Goal: Transaction & Acquisition: Book appointment/travel/reservation

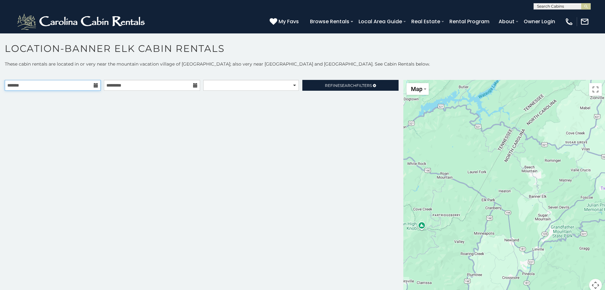
click at [56, 88] on input "text" at bounding box center [53, 85] width 96 height 11
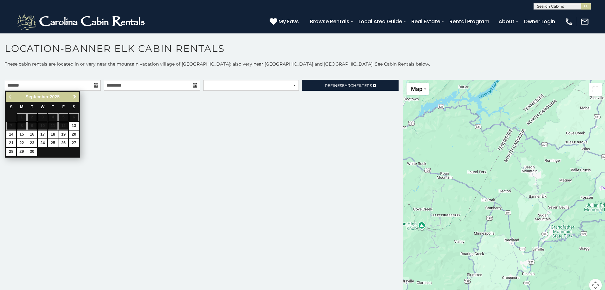
click at [76, 94] on span "Next" at bounding box center [74, 96] width 5 height 5
click at [55, 126] on link "9" at bounding box center [53, 126] width 10 height 8
type input "**********"
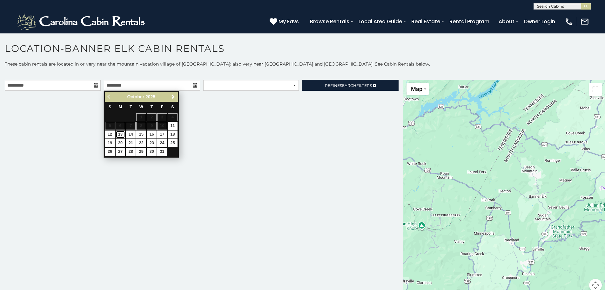
click at [119, 135] on link "13" at bounding box center [121, 134] width 10 height 8
type input "**********"
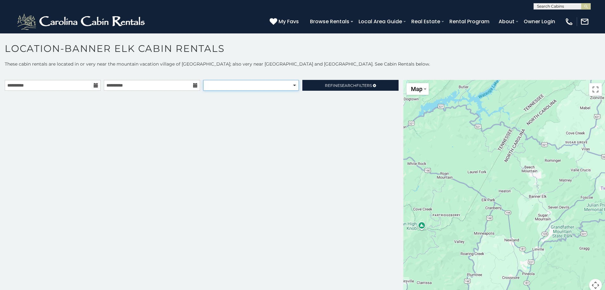
click at [276, 87] on select "**********" at bounding box center [251, 85] width 96 height 11
click at [332, 109] on div "**********" at bounding box center [202, 189] width 404 height 219
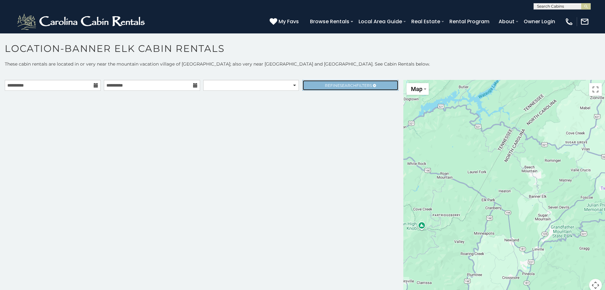
click at [348, 88] on link "Refine Search Filters" at bounding box center [351, 85] width 96 height 11
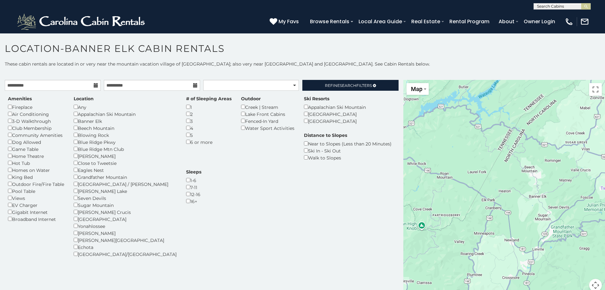
click at [7, 162] on div "Amenities Fireplace Air Conditioning 3-D Walkthrough Club Membership Community …" at bounding box center [36, 158] width 66 height 127
click at [13, 185] on div "Outdoor Fire/Fire Table" at bounding box center [36, 183] width 56 height 7
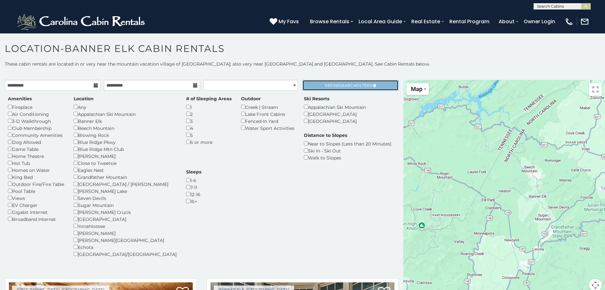
click at [341, 87] on span "Search" at bounding box center [348, 85] width 17 height 5
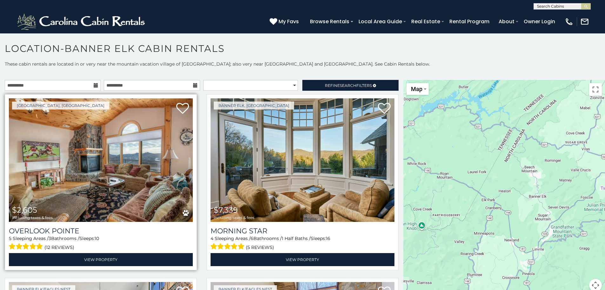
click at [116, 184] on img at bounding box center [101, 159] width 184 height 123
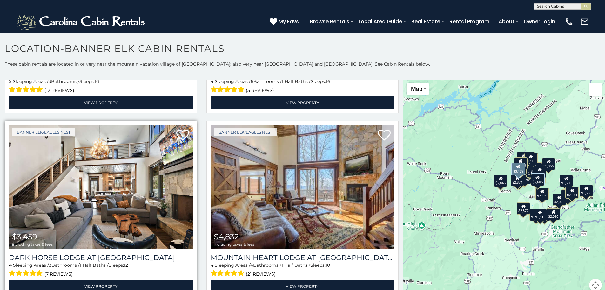
scroll to position [159, 0]
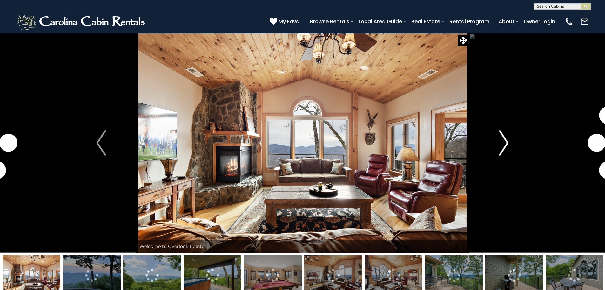
click at [505, 144] on img "Next" at bounding box center [504, 142] width 10 height 25
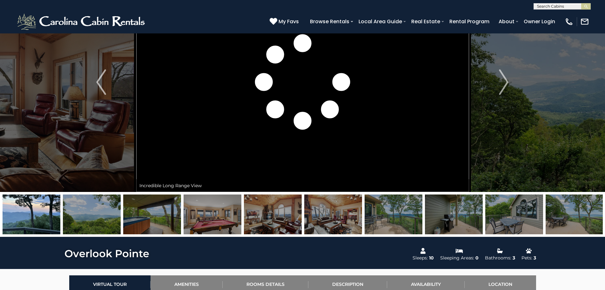
scroll to position [64, 0]
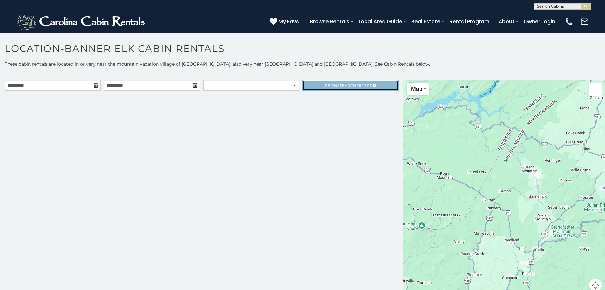
click at [335, 85] on span "Refine Search Filters" at bounding box center [348, 85] width 47 height 5
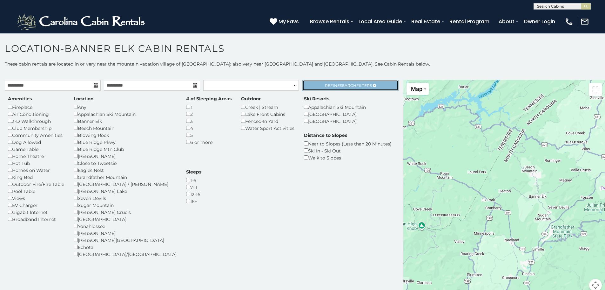
click at [328, 84] on span "Refine Search Filters" at bounding box center [348, 85] width 47 height 5
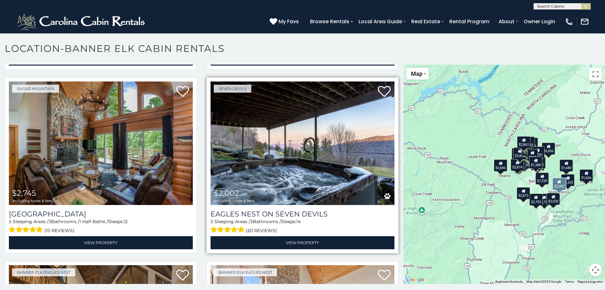
scroll to position [540, 0]
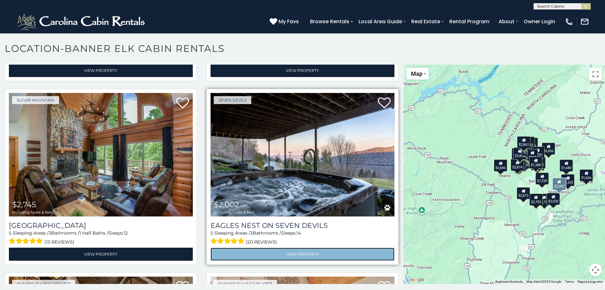
click at [322, 247] on link "View Property" at bounding box center [303, 253] width 184 height 13
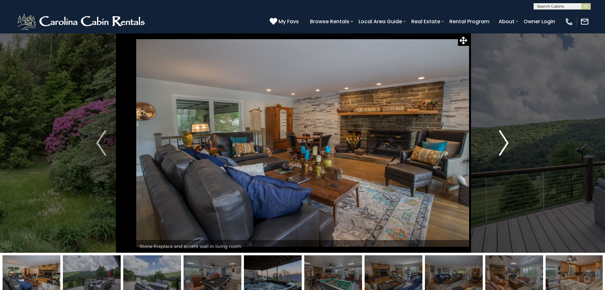
click at [502, 143] on img "Next" at bounding box center [504, 142] width 10 height 25
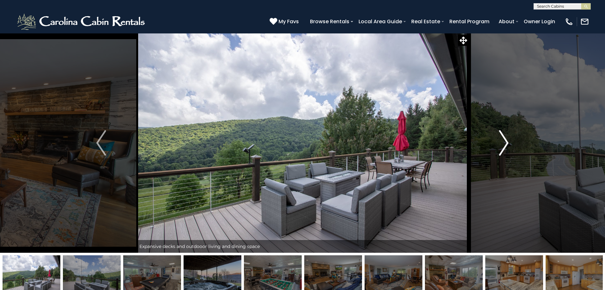
click at [504, 145] on img "Next" at bounding box center [504, 142] width 10 height 25
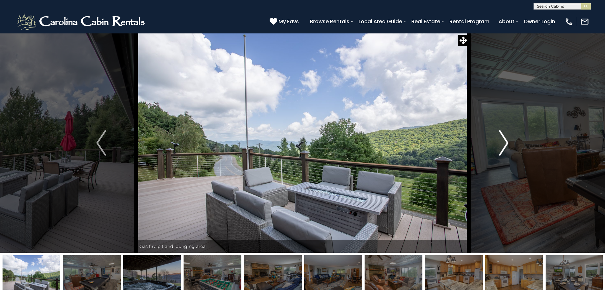
click at [503, 146] on img "Next" at bounding box center [504, 142] width 10 height 25
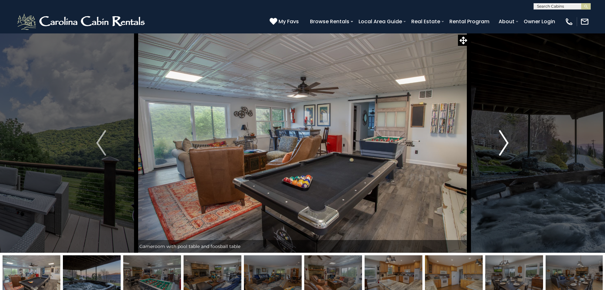
click at [503, 146] on img "Next" at bounding box center [504, 142] width 10 height 25
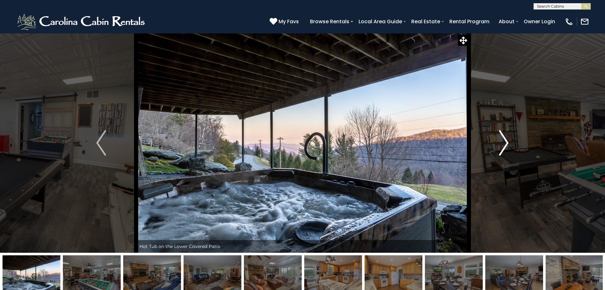
click at [503, 146] on img "Next" at bounding box center [504, 142] width 10 height 25
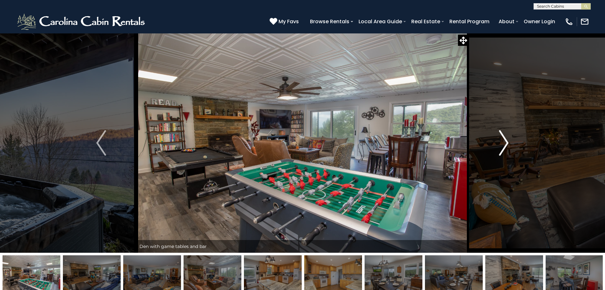
click at [503, 146] on img "Next" at bounding box center [504, 142] width 10 height 25
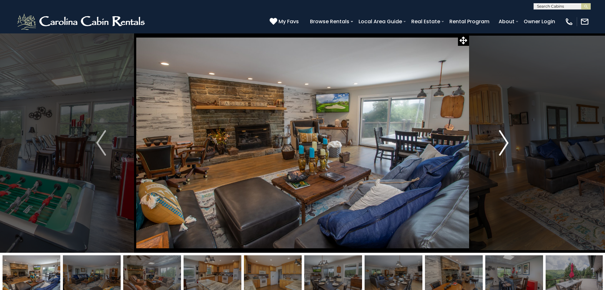
click at [503, 146] on img "Next" at bounding box center [504, 142] width 10 height 25
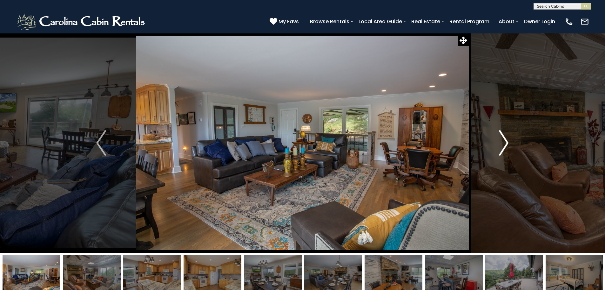
click at [503, 146] on img "Next" at bounding box center [504, 142] width 10 height 25
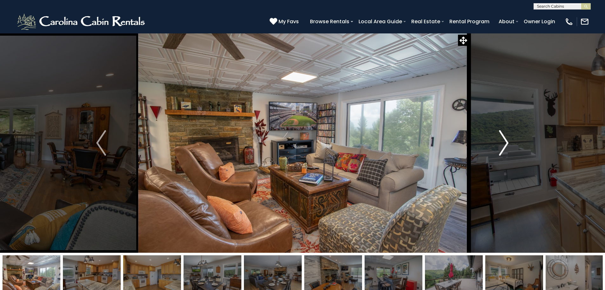
click at [503, 146] on img "Next" at bounding box center [504, 142] width 10 height 25
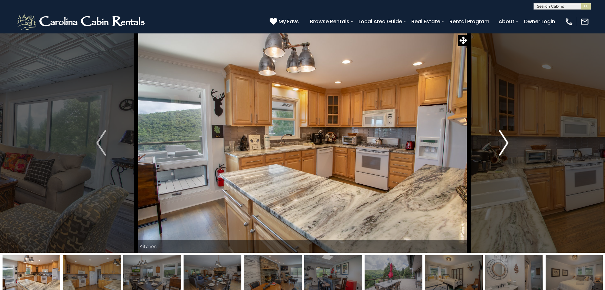
click at [503, 146] on img "Next" at bounding box center [504, 142] width 10 height 25
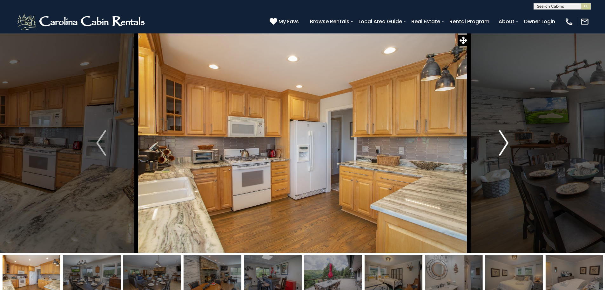
click at [503, 146] on img "Next" at bounding box center [504, 142] width 10 height 25
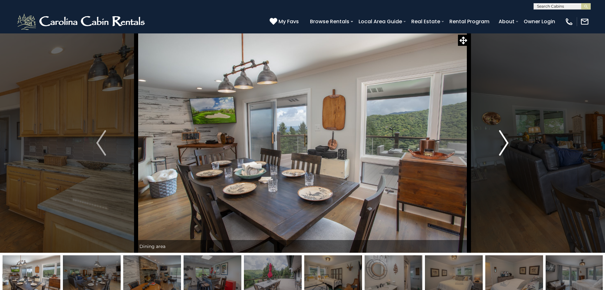
click at [503, 146] on img "Next" at bounding box center [504, 142] width 10 height 25
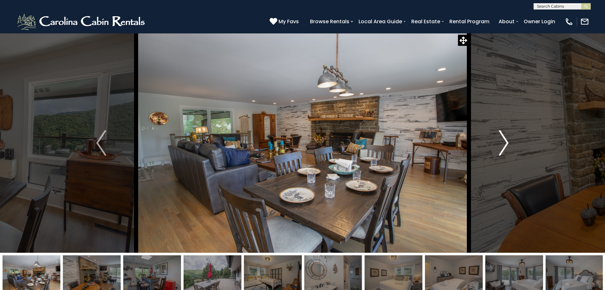
click at [503, 146] on img "Next" at bounding box center [504, 142] width 10 height 25
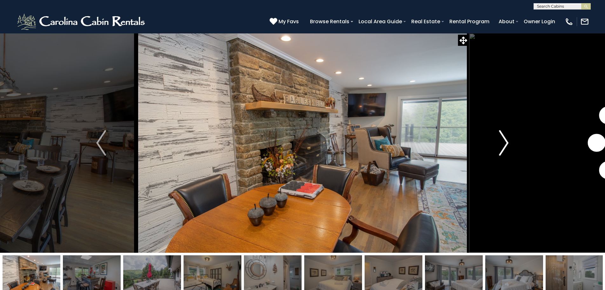
click at [503, 146] on img "Next" at bounding box center [504, 142] width 10 height 25
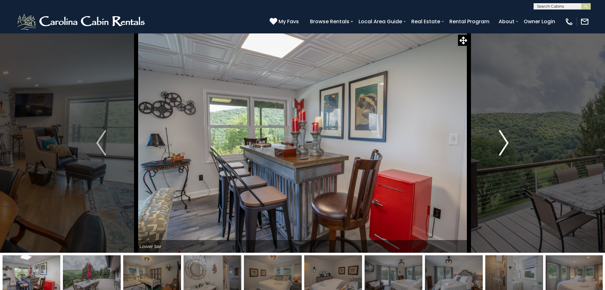
click at [503, 146] on img "Next" at bounding box center [504, 142] width 10 height 25
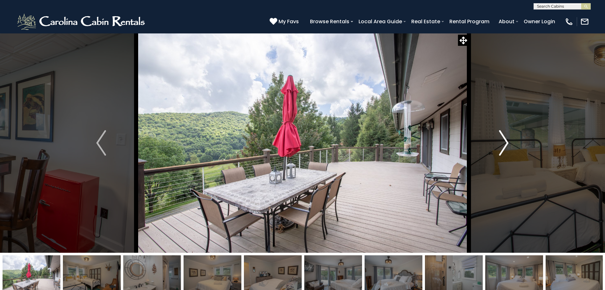
click at [503, 146] on img "Next" at bounding box center [504, 142] width 10 height 25
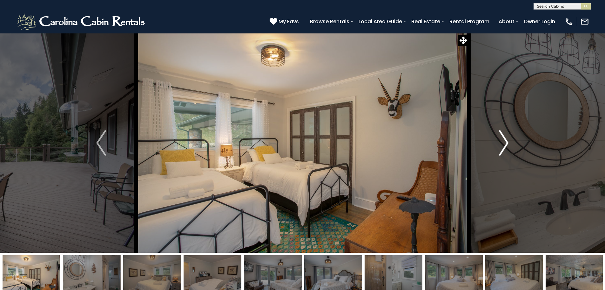
click at [503, 146] on img "Next" at bounding box center [504, 142] width 10 height 25
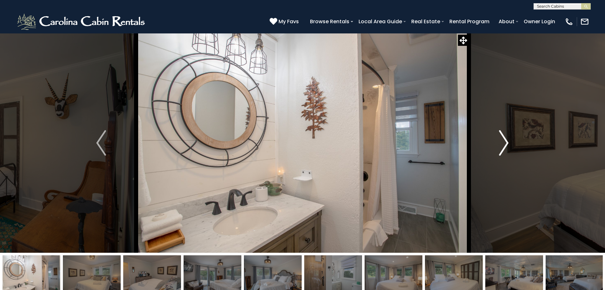
click at [503, 146] on img "Next" at bounding box center [504, 142] width 10 height 25
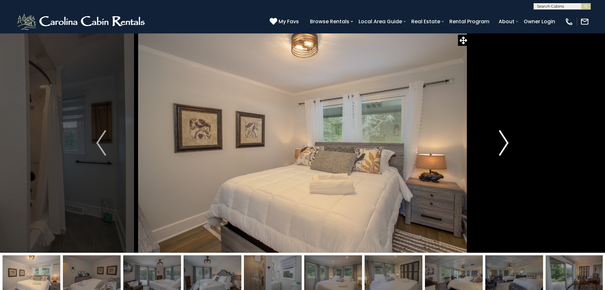
click at [503, 146] on img "Next" at bounding box center [504, 142] width 10 height 25
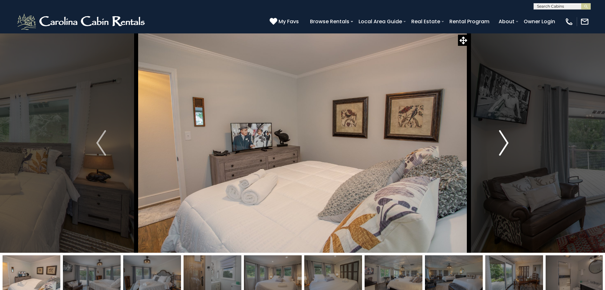
click at [503, 146] on img "Next" at bounding box center [504, 142] width 10 height 25
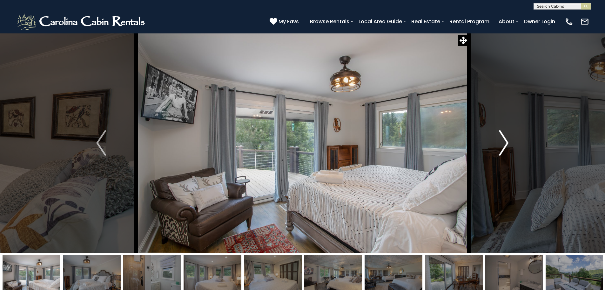
click at [503, 146] on img "Next" at bounding box center [504, 142] width 10 height 25
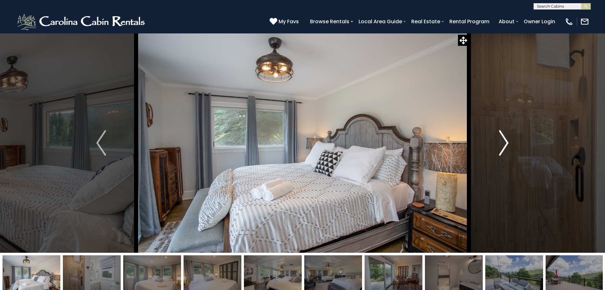
click at [501, 146] on img "Next" at bounding box center [504, 142] width 10 height 25
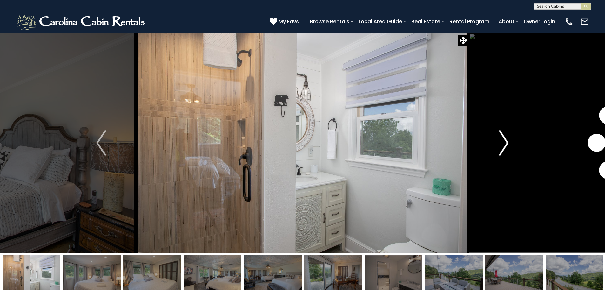
click at [501, 146] on img "Next" at bounding box center [504, 142] width 10 height 25
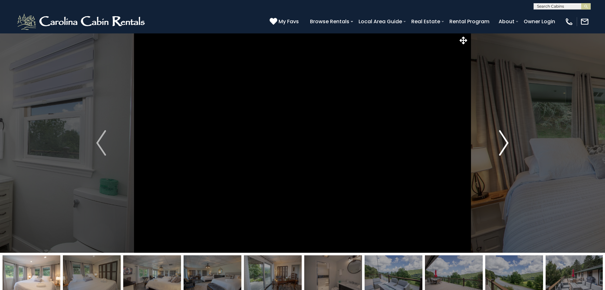
click at [501, 146] on img "Next" at bounding box center [504, 142] width 10 height 25
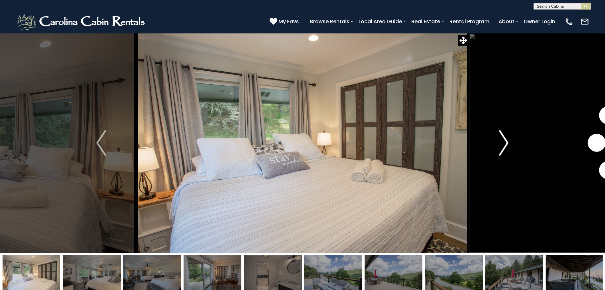
click at [501, 146] on img "Next" at bounding box center [504, 142] width 10 height 25
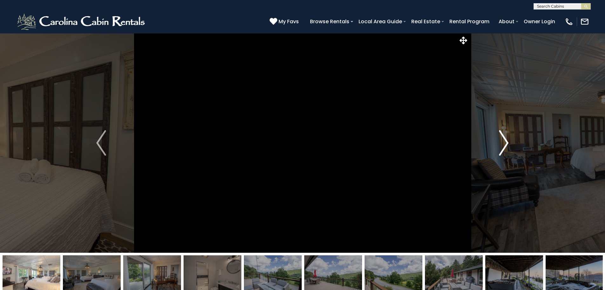
click at [501, 146] on img "Next" at bounding box center [504, 142] width 10 height 25
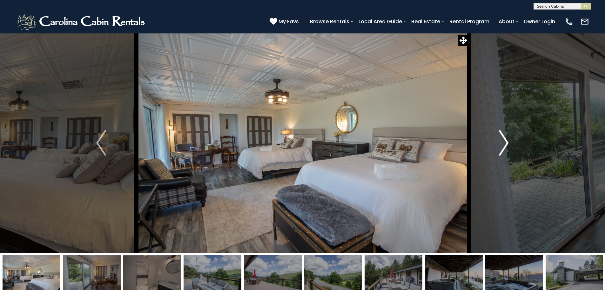
click at [501, 146] on img "Next" at bounding box center [504, 142] width 10 height 25
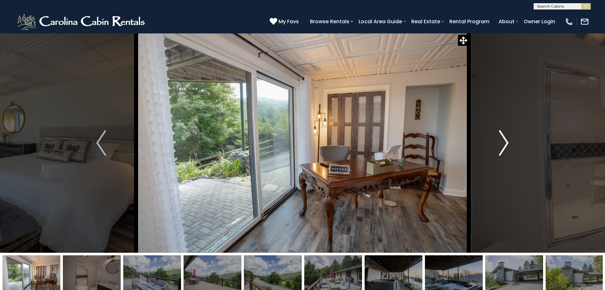
click at [501, 146] on img "Next" at bounding box center [504, 142] width 10 height 25
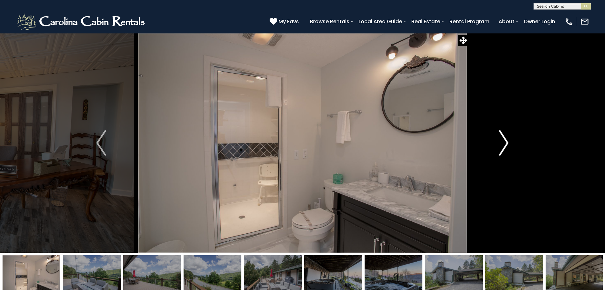
click at [501, 146] on img "Next" at bounding box center [504, 142] width 10 height 25
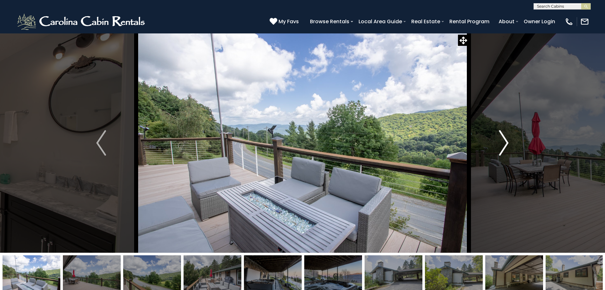
click at [501, 146] on img "Next" at bounding box center [504, 142] width 10 height 25
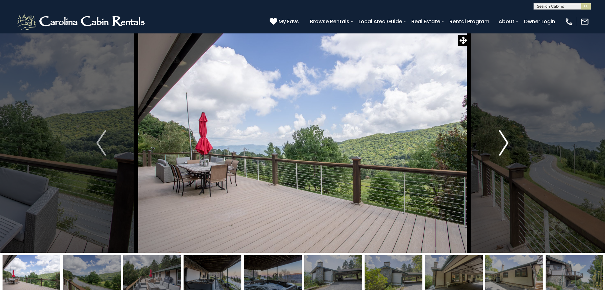
click at [501, 146] on img "Next" at bounding box center [504, 142] width 10 height 25
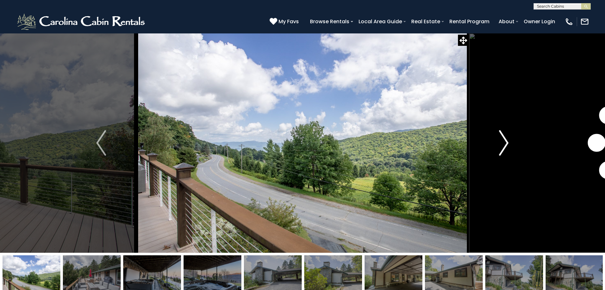
click at [501, 146] on img "Next" at bounding box center [504, 142] width 10 height 25
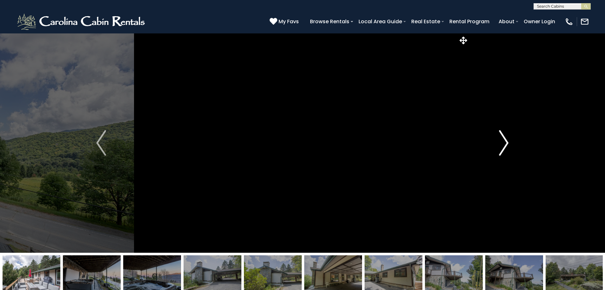
click at [501, 146] on img "Next" at bounding box center [504, 142] width 10 height 25
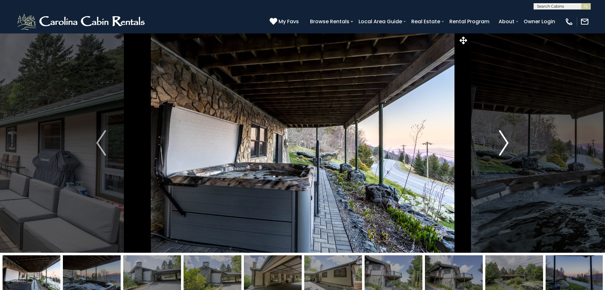
click at [501, 146] on img "Next" at bounding box center [504, 142] width 10 height 25
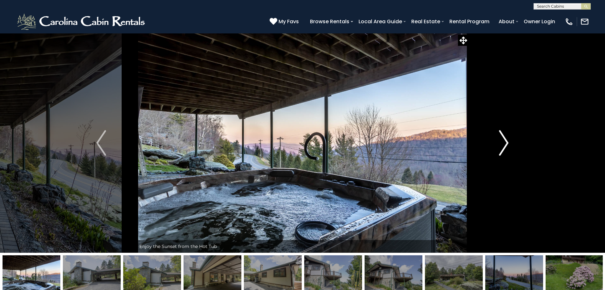
click at [501, 146] on img "Next" at bounding box center [504, 142] width 10 height 25
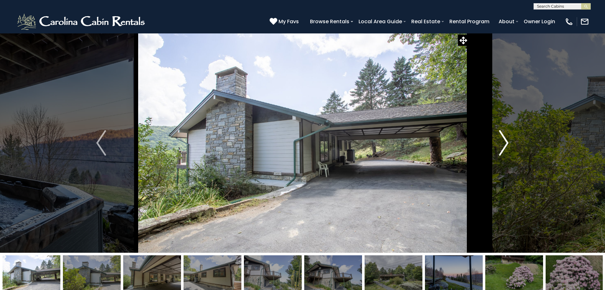
click at [501, 146] on img "Next" at bounding box center [504, 142] width 10 height 25
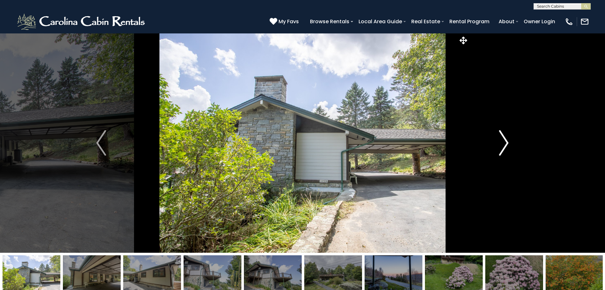
click at [501, 146] on img "Next" at bounding box center [504, 142] width 10 height 25
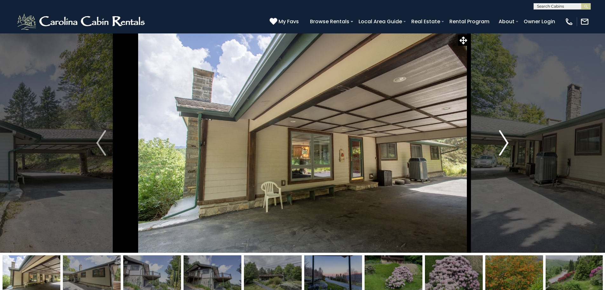
click at [501, 146] on img "Next" at bounding box center [504, 142] width 10 height 25
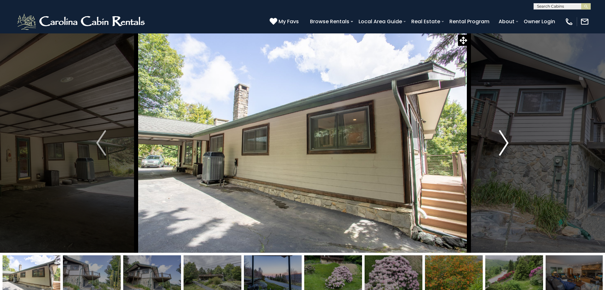
click at [501, 146] on img "Next" at bounding box center [504, 142] width 10 height 25
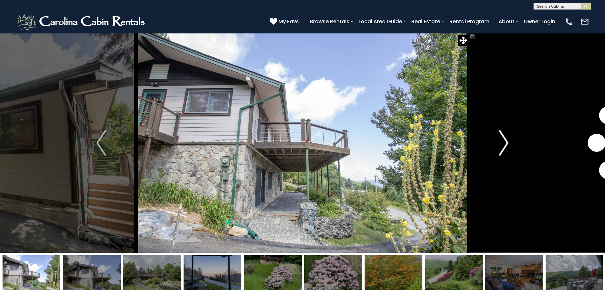
click at [501, 146] on img "Next" at bounding box center [504, 142] width 10 height 25
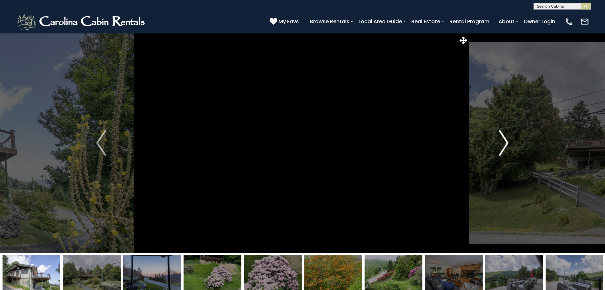
click at [501, 146] on img "Next" at bounding box center [504, 142] width 10 height 25
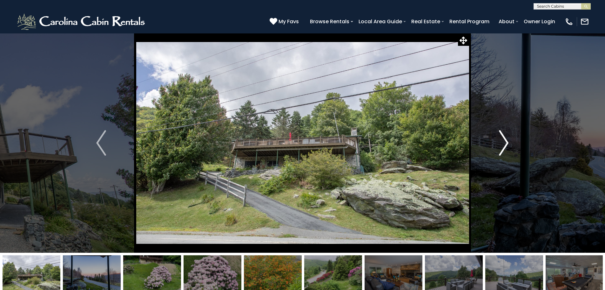
click at [501, 146] on img "Next" at bounding box center [504, 142] width 10 height 25
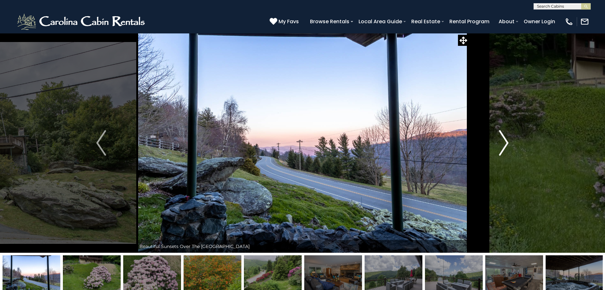
click at [501, 146] on img "Next" at bounding box center [504, 142] width 10 height 25
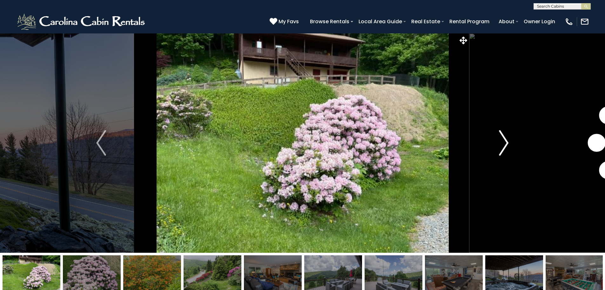
click at [501, 146] on img "Next" at bounding box center [504, 142] width 10 height 25
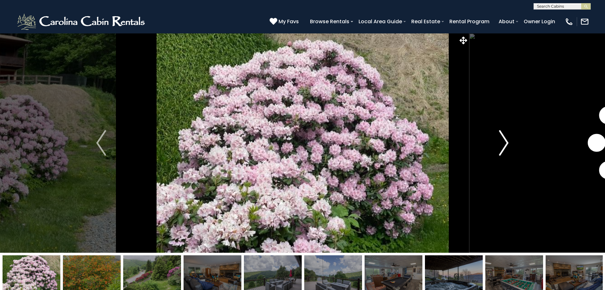
click at [501, 146] on img "Next" at bounding box center [504, 142] width 10 height 25
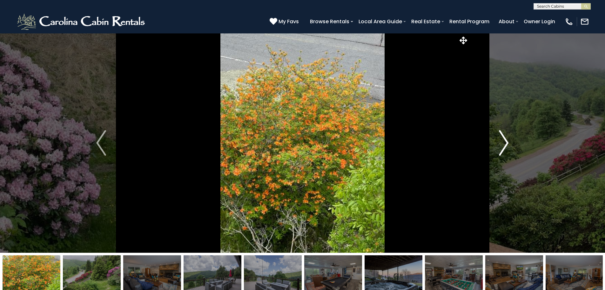
click at [501, 146] on img "Next" at bounding box center [504, 142] width 10 height 25
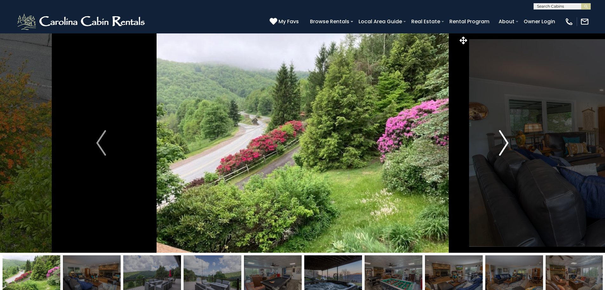
click at [501, 146] on img "Next" at bounding box center [504, 142] width 10 height 25
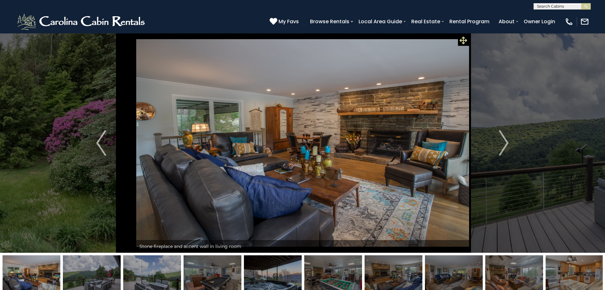
click at [464, 39] on icon at bounding box center [464, 41] width 8 height 8
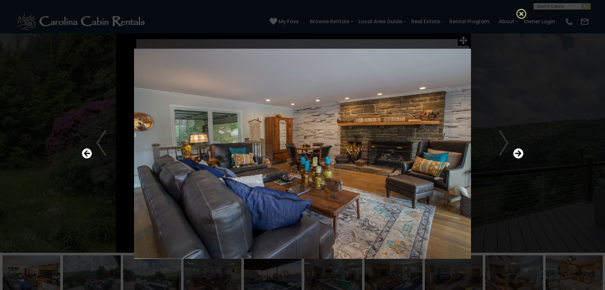
click at [523, 14] on icon at bounding box center [522, 14] width 10 height 10
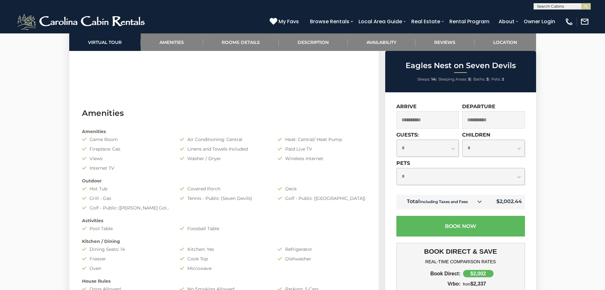
scroll to position [540, 0]
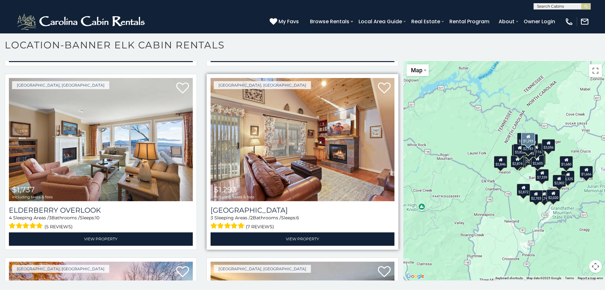
scroll to position [2352, 0]
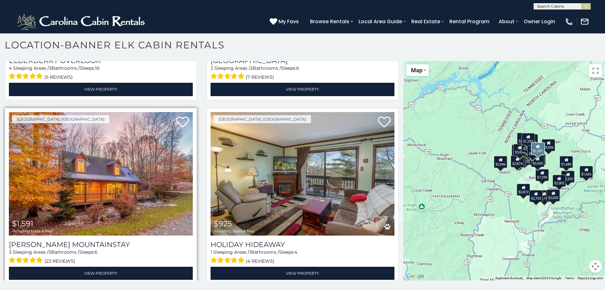
click at [150, 158] on img at bounding box center [101, 173] width 184 height 123
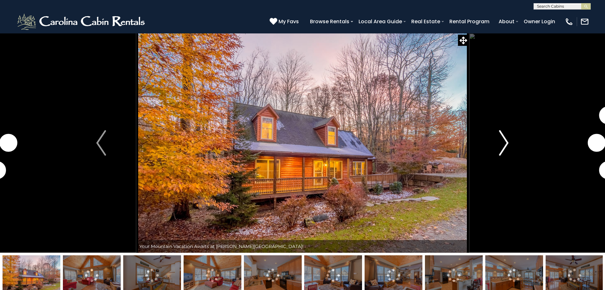
click at [502, 140] on img "Next" at bounding box center [504, 142] width 10 height 25
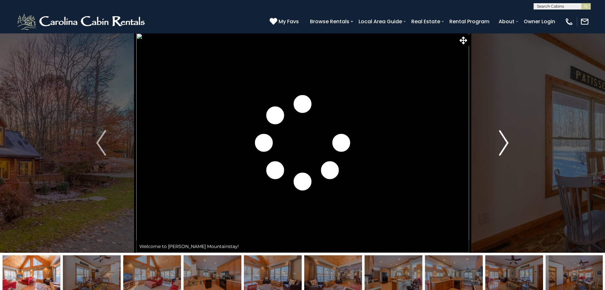
click at [503, 140] on img "Next" at bounding box center [504, 142] width 10 height 25
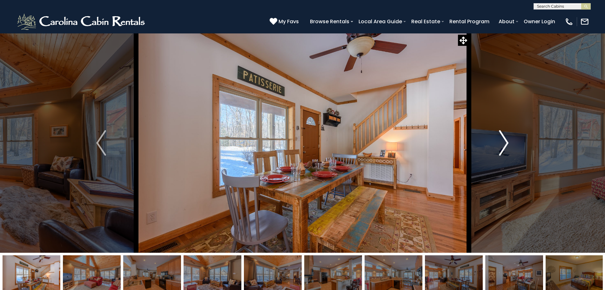
click at [503, 140] on img "Next" at bounding box center [504, 142] width 10 height 25
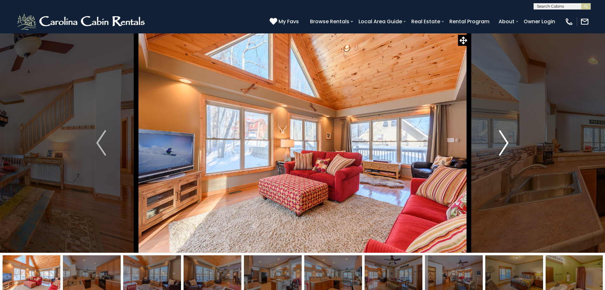
click at [503, 140] on img "Next" at bounding box center [504, 142] width 10 height 25
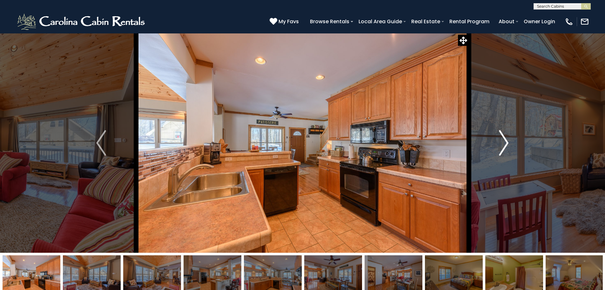
click at [503, 140] on img "Next" at bounding box center [504, 142] width 10 height 25
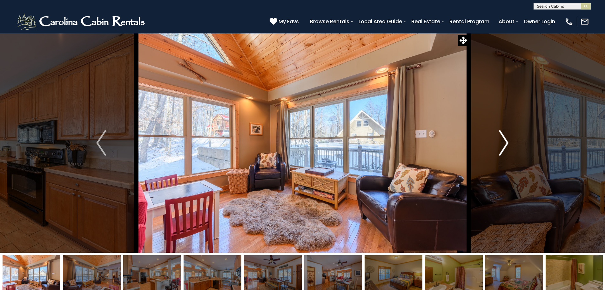
click at [503, 140] on img "Next" at bounding box center [504, 142] width 10 height 25
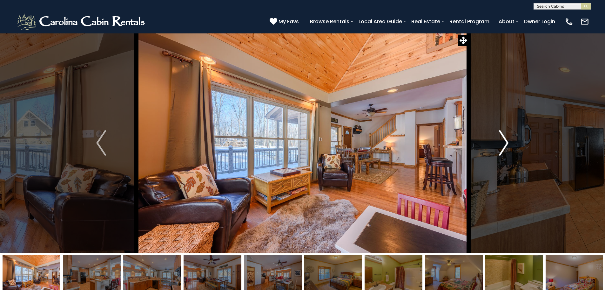
click at [503, 140] on img "Next" at bounding box center [504, 142] width 10 height 25
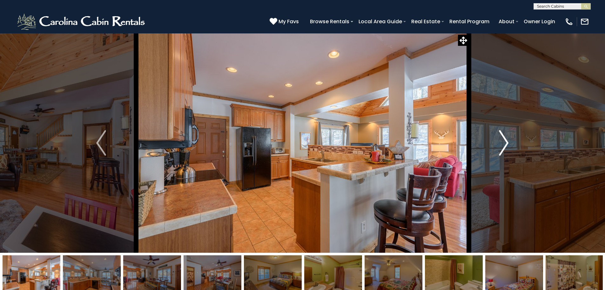
click at [503, 140] on img "Next" at bounding box center [504, 142] width 10 height 25
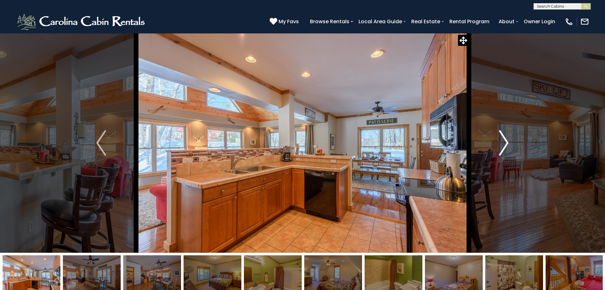
click at [502, 140] on img "Next" at bounding box center [504, 142] width 10 height 25
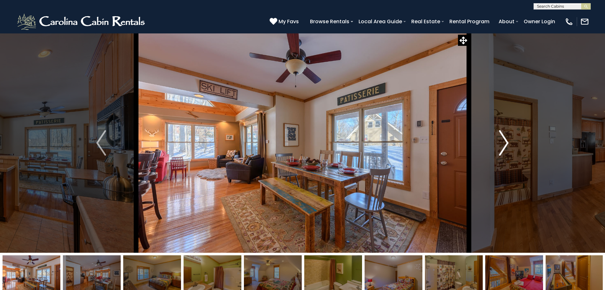
click at [502, 140] on img "Next" at bounding box center [504, 142] width 10 height 25
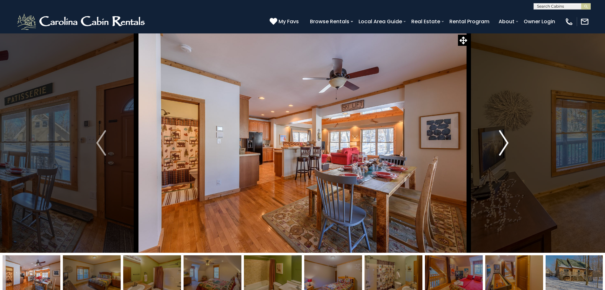
click at [502, 140] on img "Next" at bounding box center [504, 142] width 10 height 25
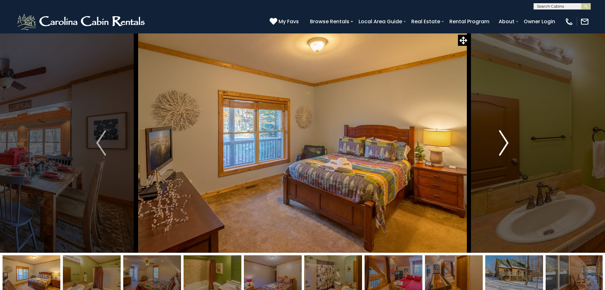
click at [502, 140] on img "Next" at bounding box center [504, 142] width 10 height 25
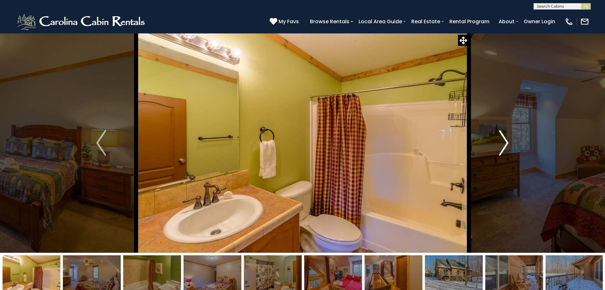
click at [502, 140] on img "Next" at bounding box center [504, 142] width 10 height 25
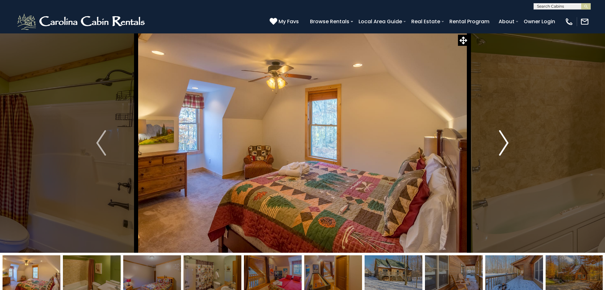
click at [502, 140] on img "Next" at bounding box center [504, 142] width 10 height 25
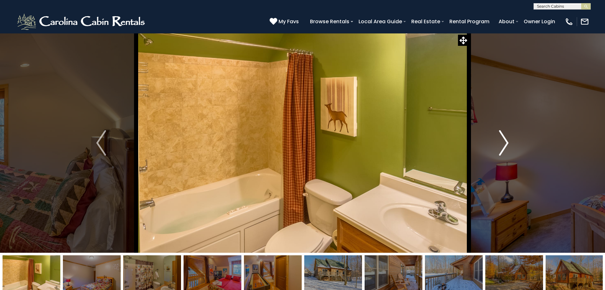
click at [502, 140] on img "Next" at bounding box center [504, 142] width 10 height 25
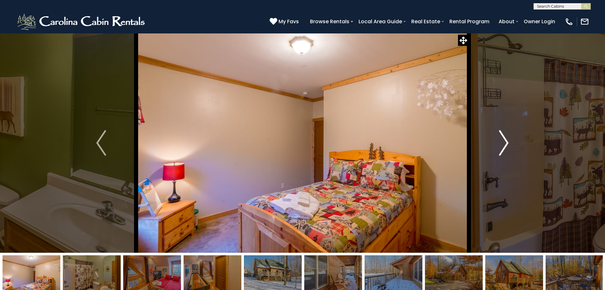
click at [502, 140] on img "Next" at bounding box center [504, 142] width 10 height 25
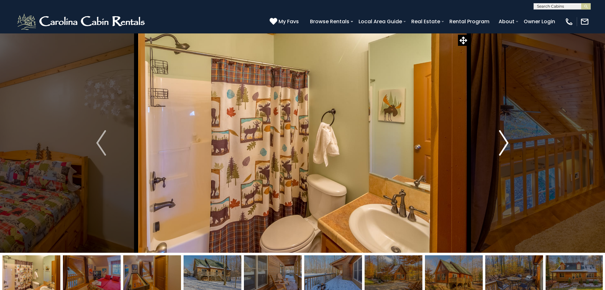
click at [502, 140] on img "Next" at bounding box center [504, 142] width 10 height 25
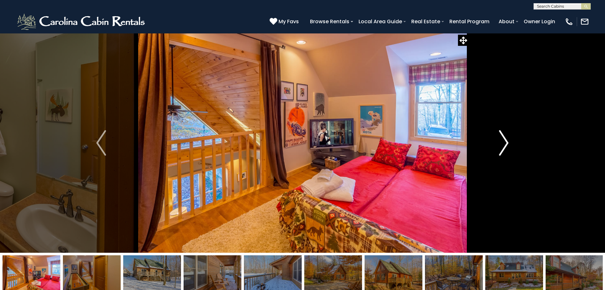
click at [502, 140] on img "Next" at bounding box center [504, 142] width 10 height 25
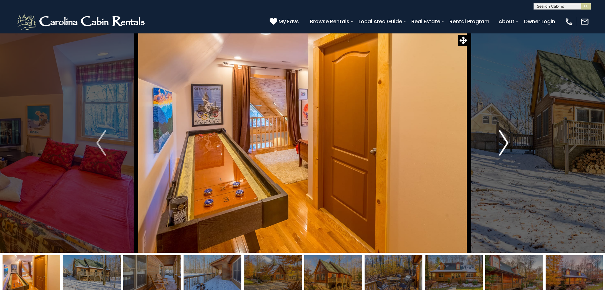
click at [502, 140] on img "Next" at bounding box center [504, 142] width 10 height 25
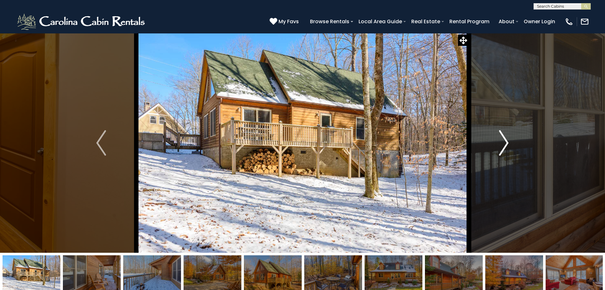
click at [502, 140] on img "Next" at bounding box center [504, 142] width 10 height 25
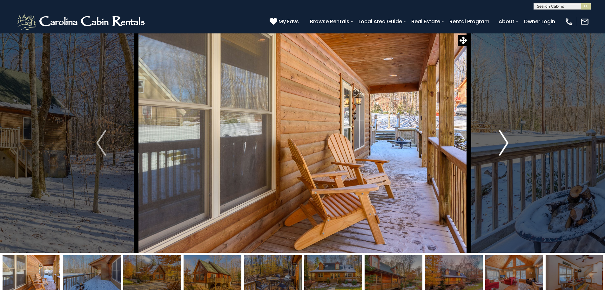
click at [502, 140] on img "Next" at bounding box center [504, 142] width 10 height 25
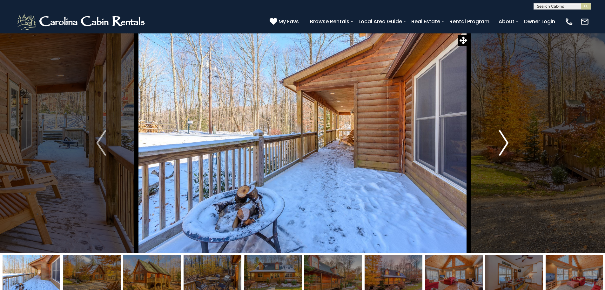
click at [502, 140] on img "Next" at bounding box center [504, 142] width 10 height 25
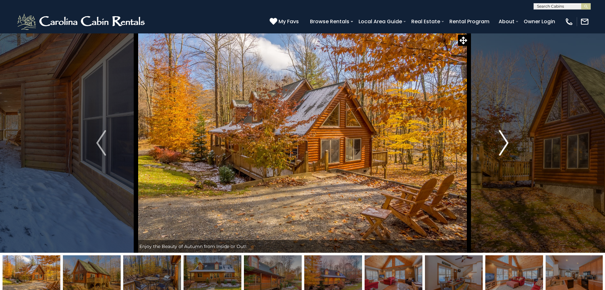
click at [502, 140] on img "Next" at bounding box center [504, 142] width 10 height 25
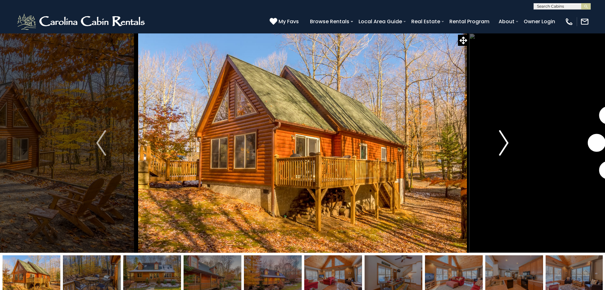
click at [502, 140] on img "Next" at bounding box center [504, 142] width 10 height 25
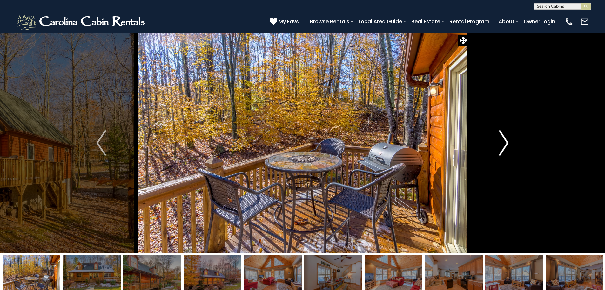
click at [502, 140] on img "Next" at bounding box center [504, 142] width 10 height 25
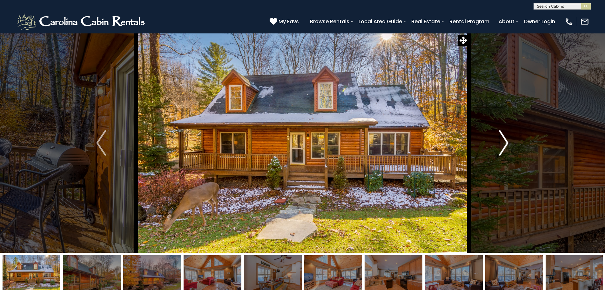
click at [502, 140] on img "Next" at bounding box center [504, 142] width 10 height 25
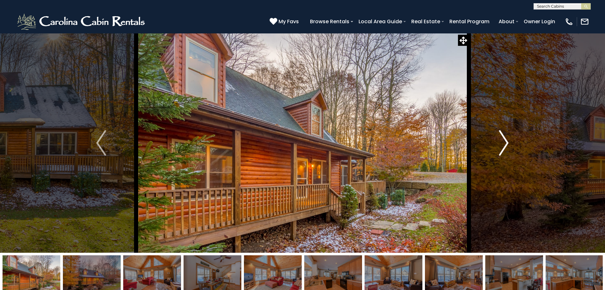
click at [502, 140] on img "Next" at bounding box center [504, 142] width 10 height 25
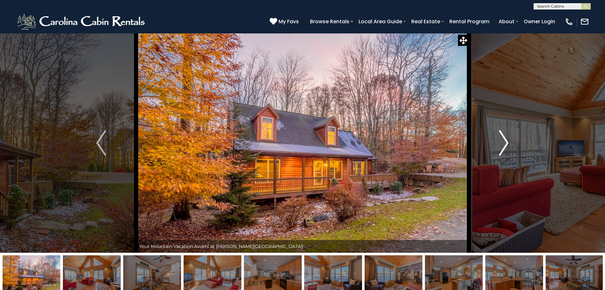
click at [502, 140] on img "Next" at bounding box center [504, 142] width 10 height 25
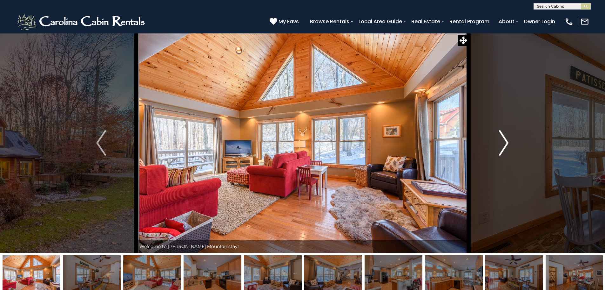
click at [502, 140] on img "Next" at bounding box center [504, 142] width 10 height 25
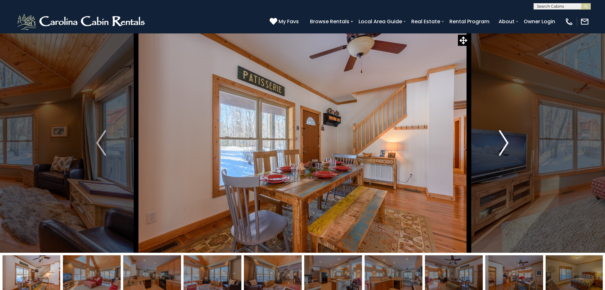
click at [502, 140] on img "Next" at bounding box center [504, 142] width 10 height 25
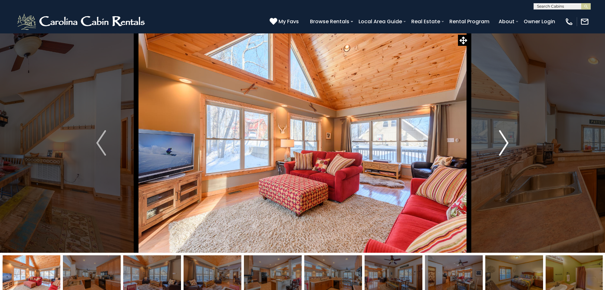
click at [502, 140] on img "Next" at bounding box center [504, 142] width 10 height 25
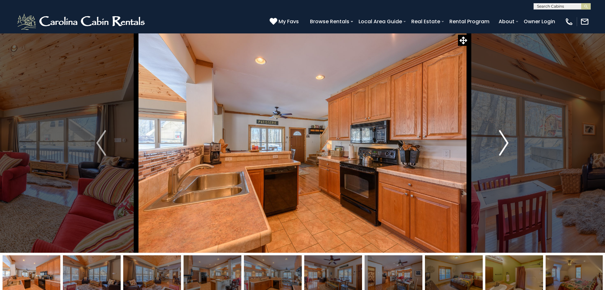
click at [502, 140] on img "Next" at bounding box center [504, 142] width 10 height 25
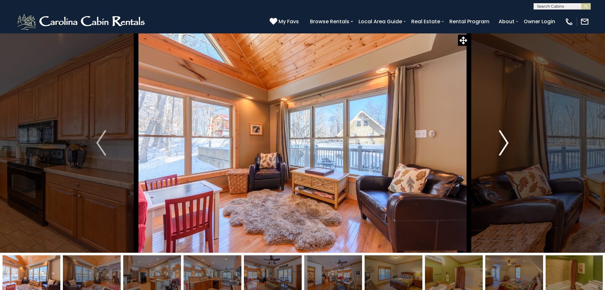
click at [502, 140] on img "Next" at bounding box center [504, 142] width 10 height 25
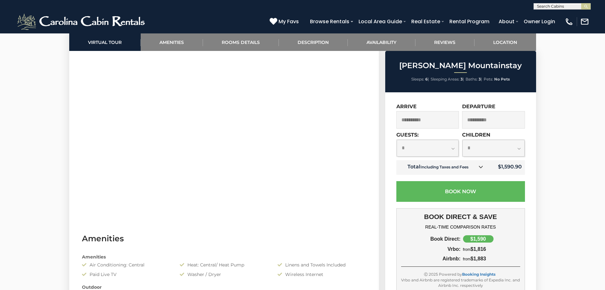
scroll to position [350, 0]
